Goal: Task Accomplishment & Management: Complete application form

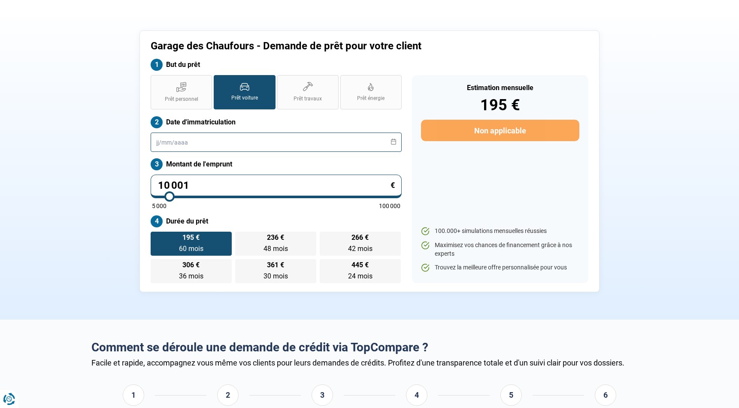
click at [182, 146] on input "text" at bounding box center [276, 142] width 251 height 19
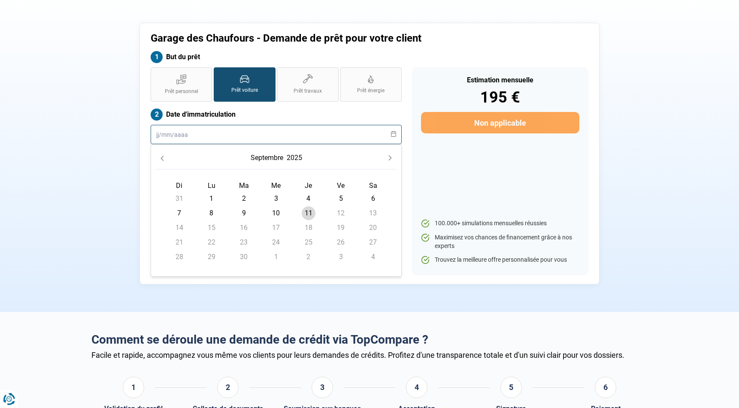
scroll to position [32, 0]
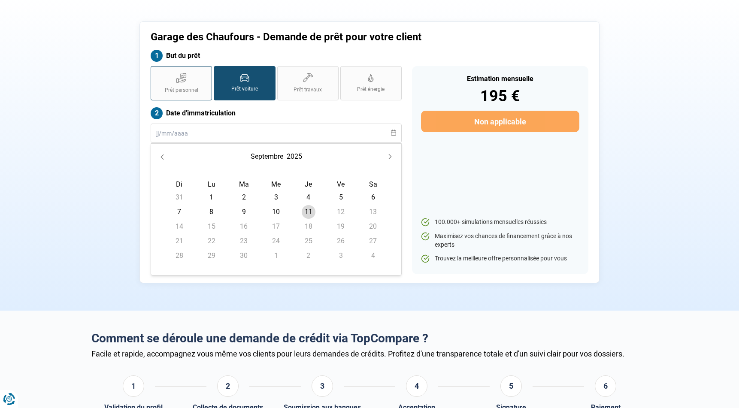
click at [183, 79] on icon at bounding box center [181, 78] width 10 height 11
click at [156, 72] on input "Prêt personnel" at bounding box center [154, 69] width 6 height 6
radio input "true"
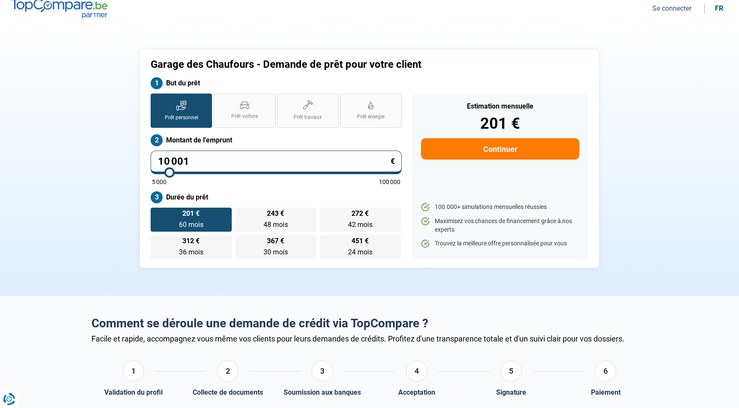
scroll to position [0, 0]
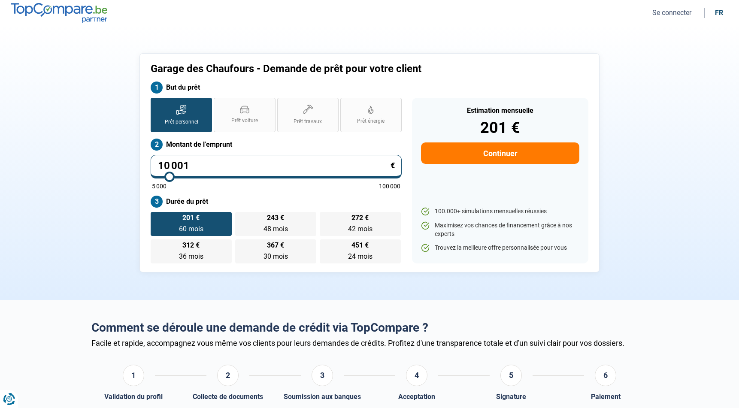
click at [193, 139] on label "Montant de l'emprunt" at bounding box center [276, 145] width 251 height 12
click at [187, 163] on input "10 001" at bounding box center [276, 167] width 251 height 24
type input "1"
type input "5000"
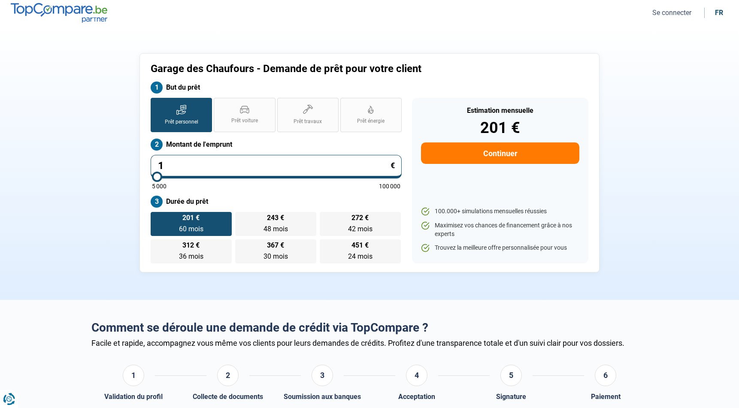
type input "18"
type input "5000"
type input "189"
type input "5000"
type input "1 899"
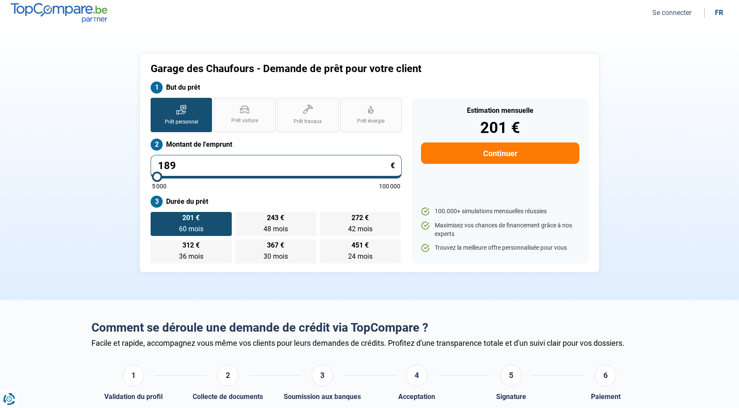
type input "5000"
type input "18 999"
type input "19000"
radio input "false"
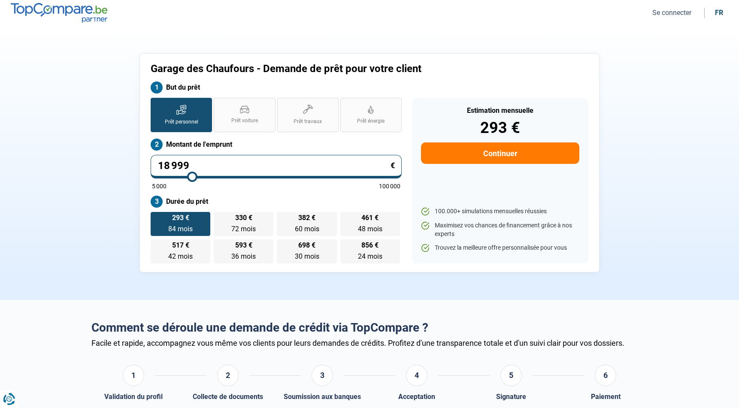
type input "1 899"
type input "5000"
type input "189"
type input "5000"
type input "18"
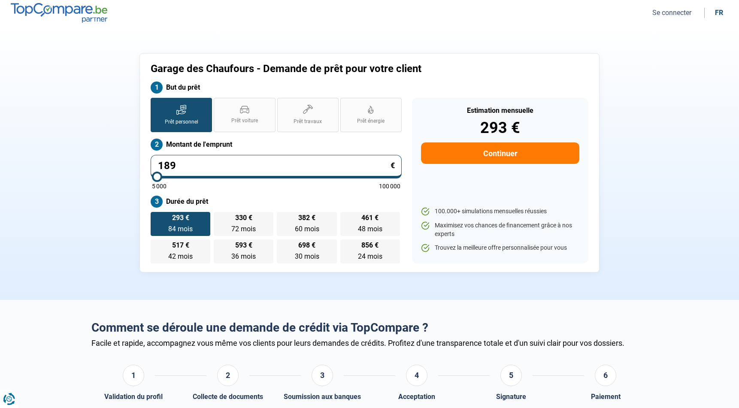
type input "5000"
type input "1"
type input "5000"
type input "0"
type input "5000"
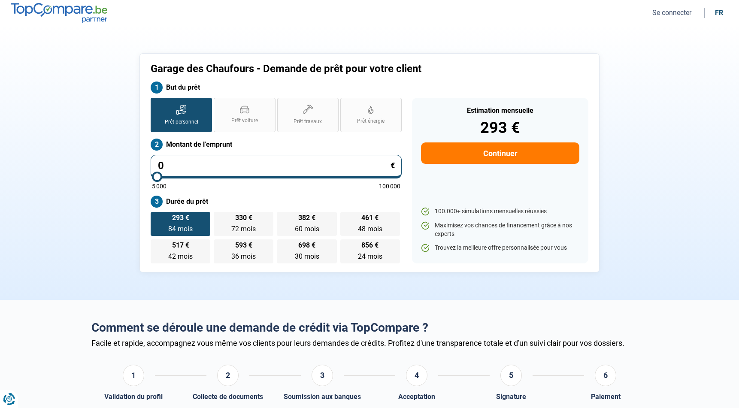
type input "2"
type input "5000"
type input "20"
type input "5000"
type input "209"
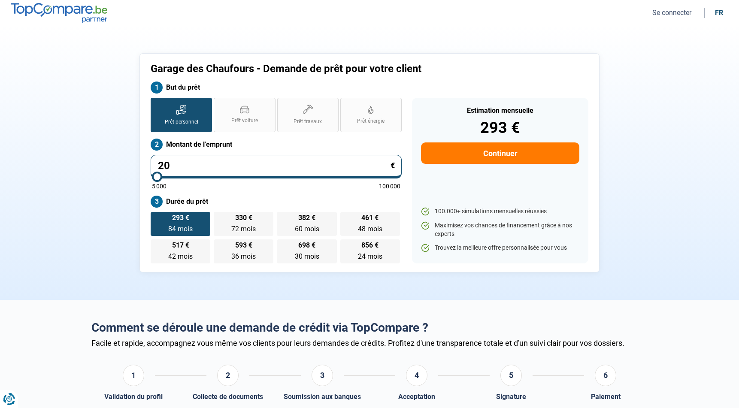
type input "5000"
type input "2 090"
type input "5000"
type input "20 900"
type input "21000"
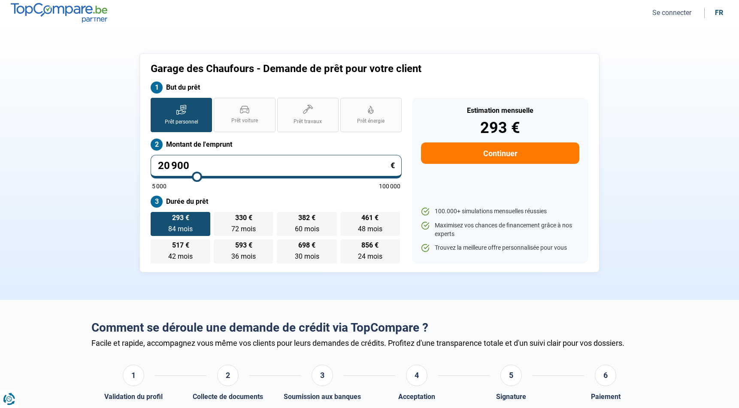
click at [248, 155] on input "20 900" at bounding box center [276, 167] width 251 height 24
click at [213, 167] on input "20 900" at bounding box center [276, 167] width 251 height 24
type input "20 900"
type input "21000"
radio input "false"
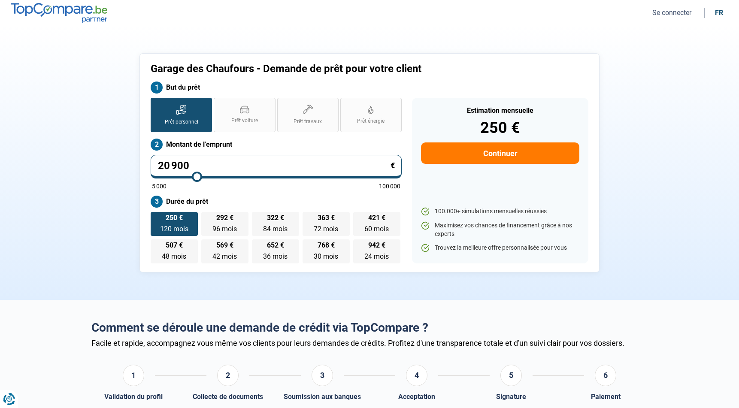
click at [248, 196] on label "Durée du prêt" at bounding box center [276, 202] width 251 height 12
